Goal: Information Seeking & Learning: Find specific fact

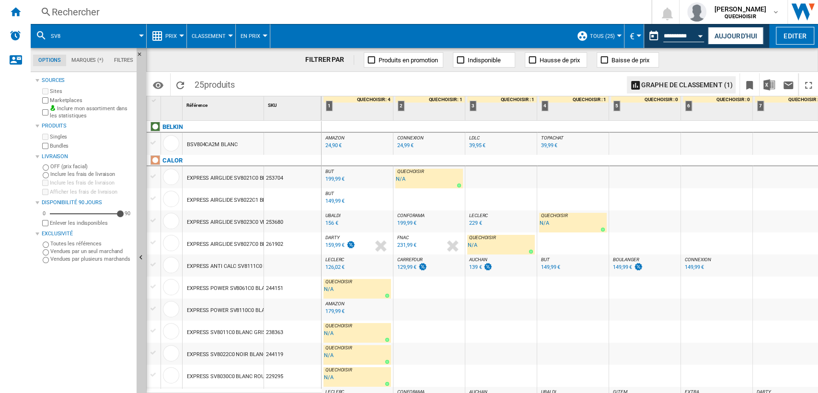
click at [194, 13] on div "Rechercher" at bounding box center [339, 11] width 575 height 13
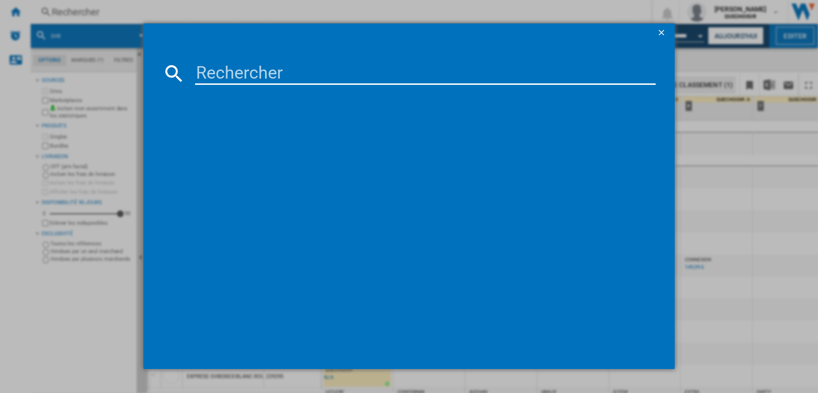
click at [264, 69] on input at bounding box center [425, 73] width 461 height 23
paste input "Decker BXKM"
type input "Decker BXKM"
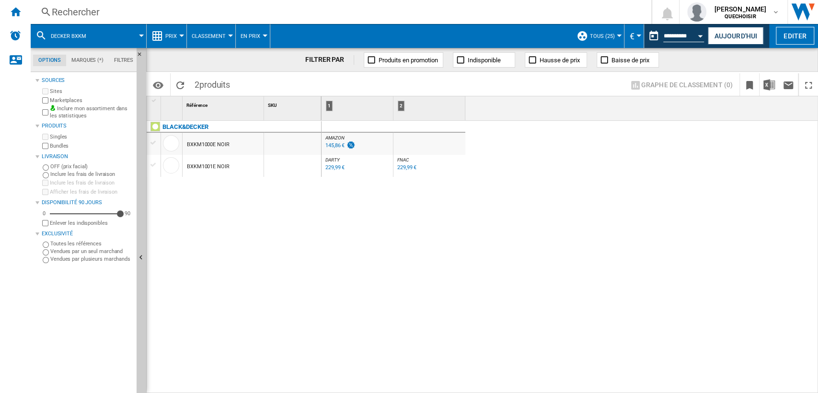
click at [327, 146] on div "145,86 €" at bounding box center [335, 145] width 19 height 6
click at [332, 147] on div "145,86 €" at bounding box center [335, 145] width 19 height 6
click at [728, 34] on button "Aujourd'hui" at bounding box center [736, 36] width 56 height 18
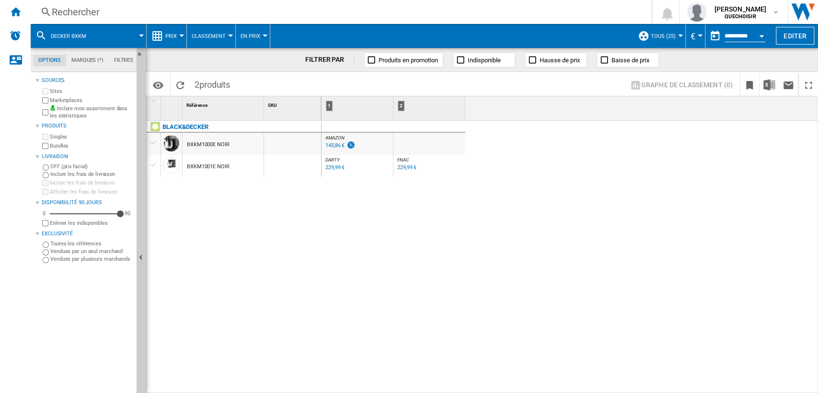
click at [332, 145] on div "145,86 €" at bounding box center [335, 145] width 19 height 6
click at [330, 168] on div "229,99 €" at bounding box center [335, 167] width 19 height 6
click at [172, 17] on div "Rechercher" at bounding box center [339, 11] width 575 height 13
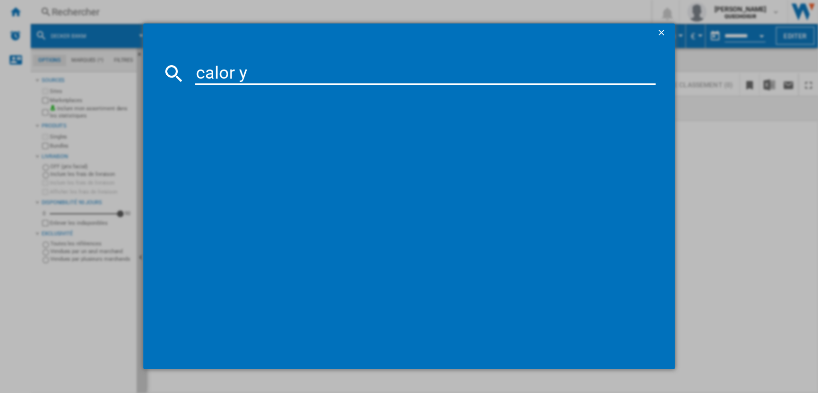
type input "calor yy"
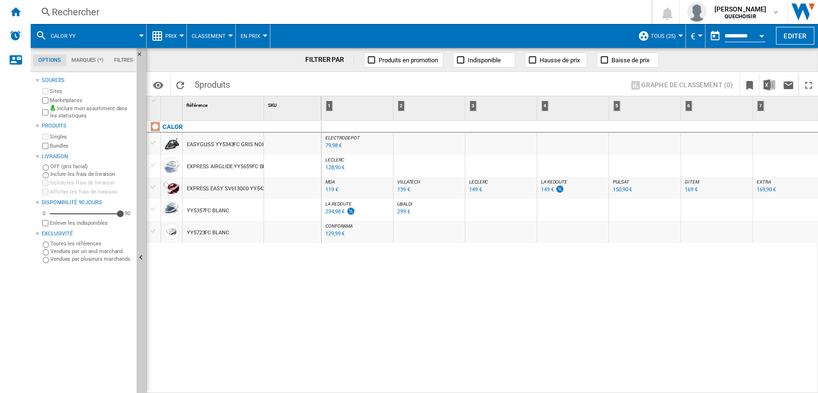
click at [329, 165] on div "128,90 €" at bounding box center [335, 167] width 19 height 6
click at [241, 286] on div "CALOR EASYGLISS YY5343FC GRIS NOIR EXPRESS AIRGLIDE YY5659FC BLEU BLANC EXPRESS…" at bounding box center [234, 255] width 175 height 268
click at [140, 51] on ng-md-icon "Masquer" at bounding box center [143, 57] width 12 height 12
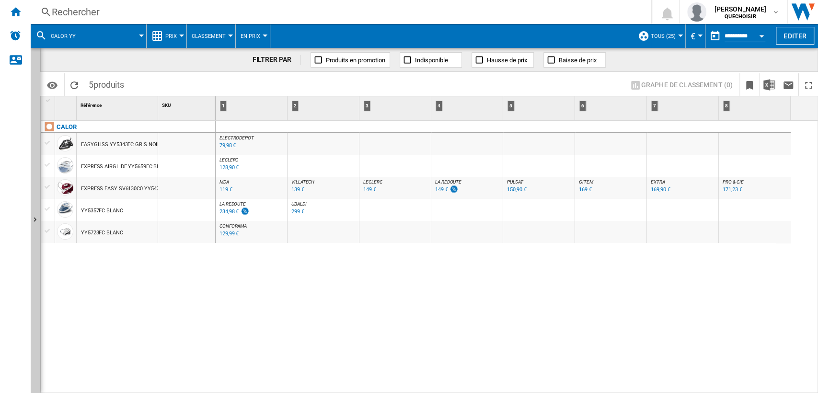
click at [118, 12] on div "Rechercher" at bounding box center [339, 11] width 575 height 13
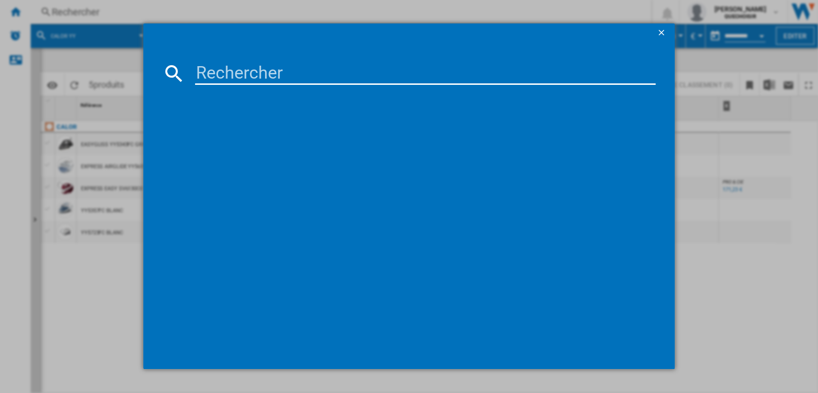
type input "DW77"
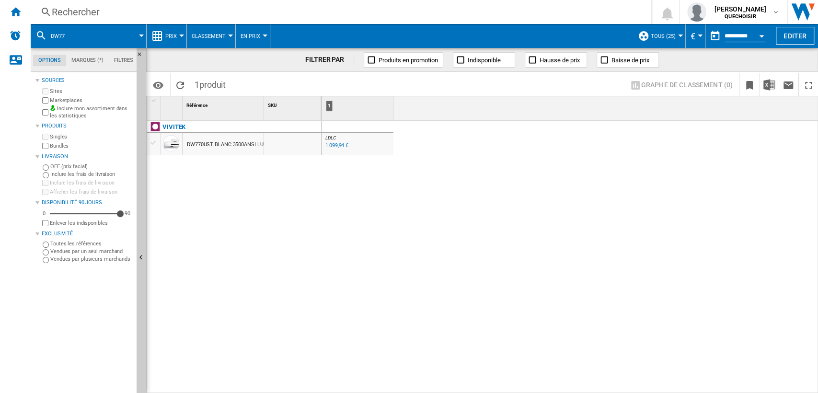
click at [166, 15] on div "Rechercher" at bounding box center [339, 11] width 575 height 13
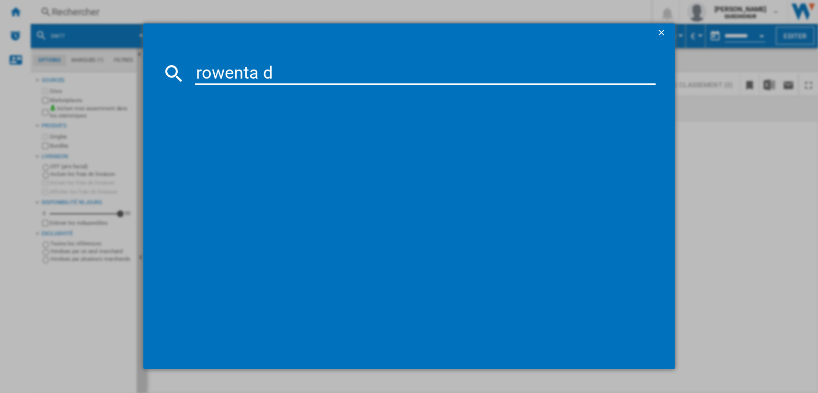
type input "rowenta dw"
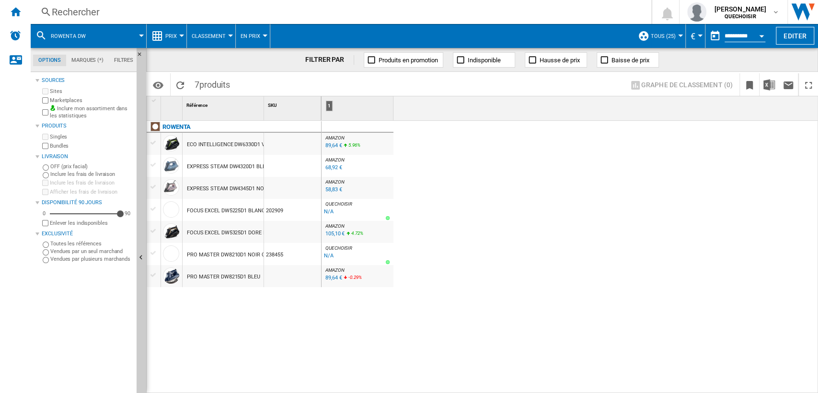
click at [335, 201] on span "QUECHOISIR" at bounding box center [339, 203] width 27 height 5
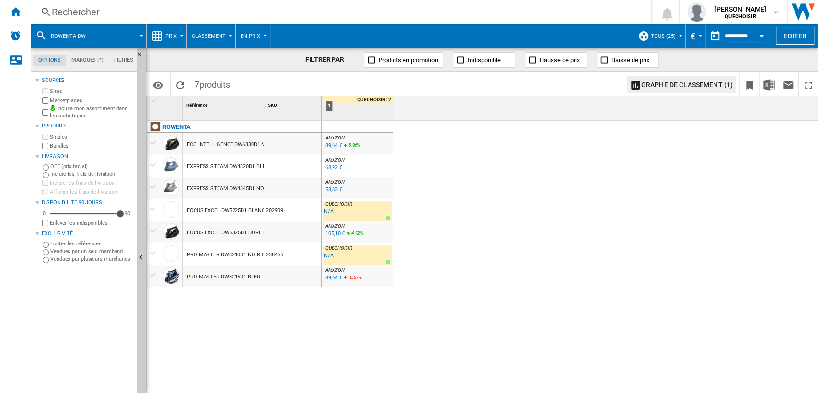
click at [338, 181] on span "AMAZON" at bounding box center [335, 181] width 19 height 5
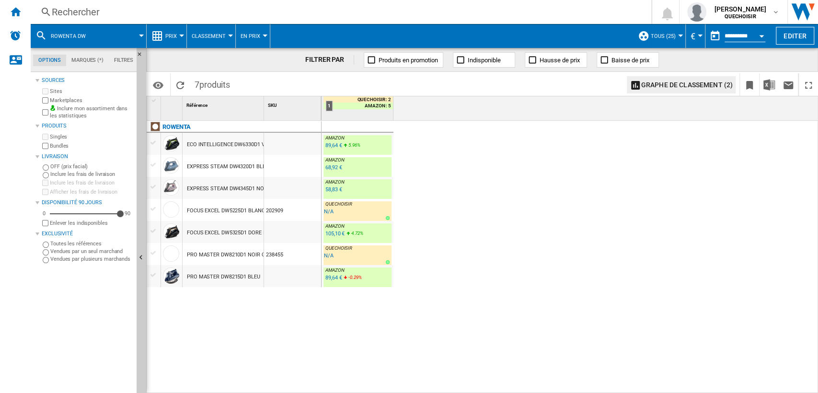
click at [214, 11] on div "Rechercher" at bounding box center [339, 11] width 575 height 13
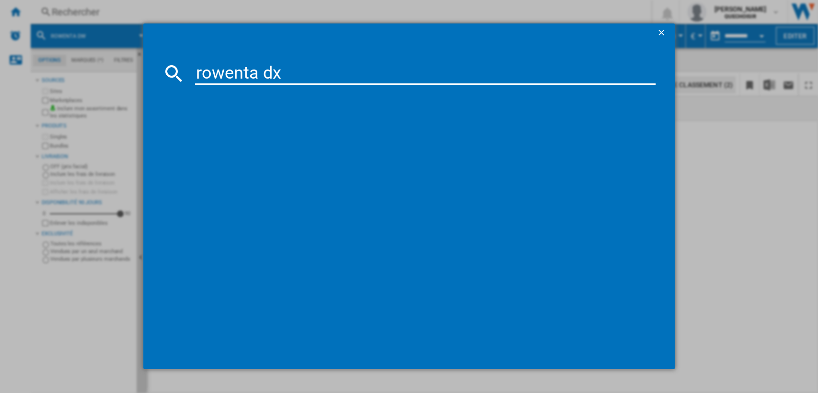
type input "rowenta dx"
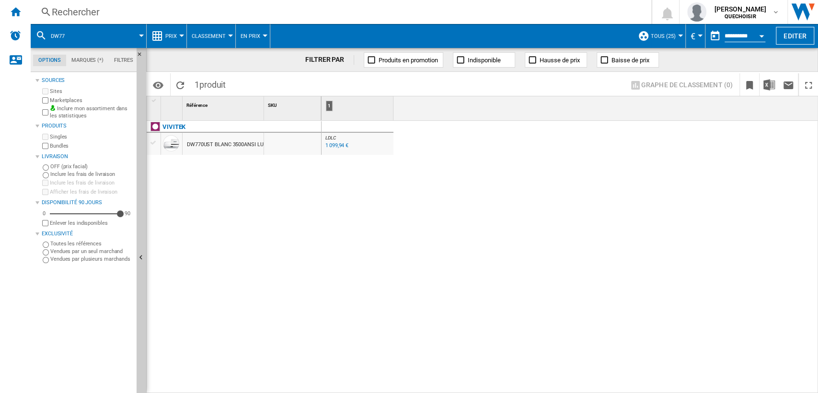
click at [249, 16] on div "Rechercher" at bounding box center [339, 11] width 575 height 13
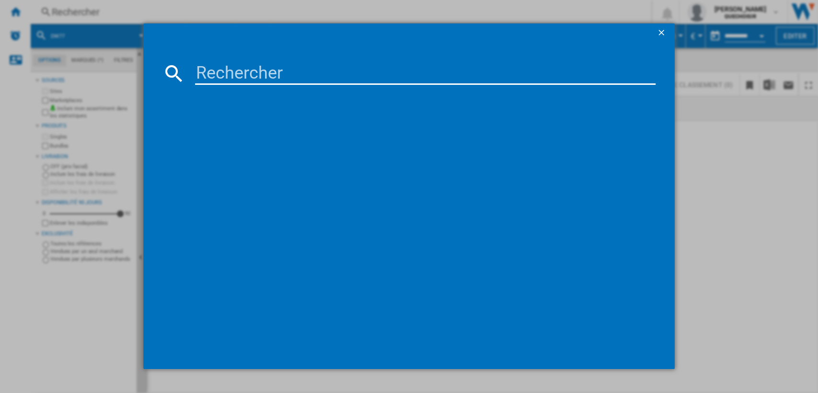
click at [292, 12] on div at bounding box center [409, 196] width 818 height 393
click at [315, 78] on input at bounding box center [425, 73] width 461 height 23
type input "sv8"
